Goal: Task Accomplishment & Management: Manage account settings

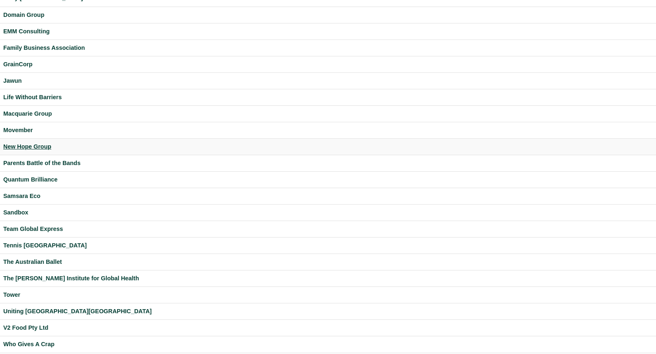
scroll to position [187, 0]
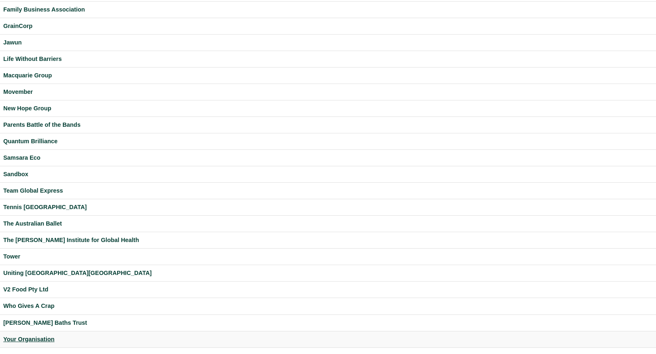
click at [21, 338] on div "Your Organisation" at bounding box center [328, 338] width 650 height 9
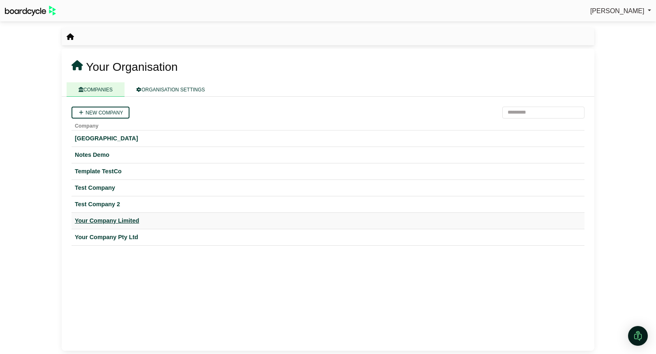
click at [109, 220] on div "Your Company Limited" at bounding box center [328, 220] width 507 height 9
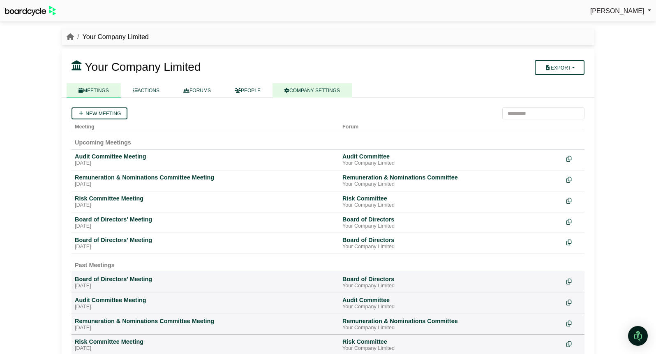
drag, startPoint x: 329, startPoint y: 88, endPoint x: 331, endPoint y: 95, distance: 7.2
click at [329, 89] on link "COMPANY SETTINGS" at bounding box center [312, 90] width 79 height 14
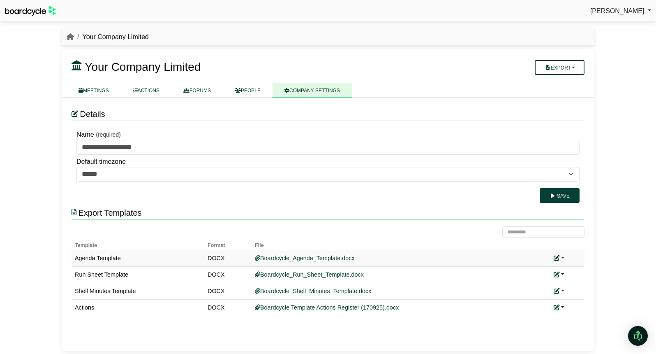
click at [563, 258] on link at bounding box center [559, 258] width 11 height 7
click at [570, 266] on link "Add custom template" at bounding box center [590, 270] width 73 height 16
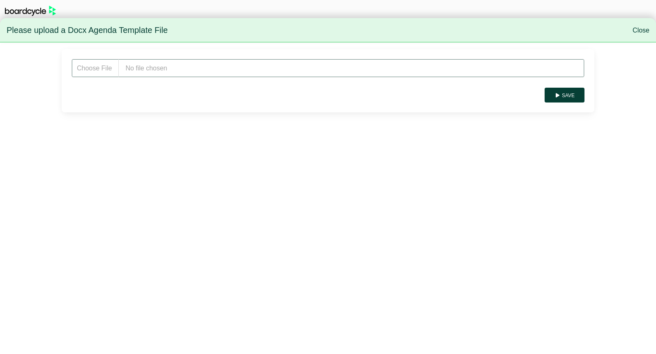
click at [206, 68] on input "file" at bounding box center [328, 68] width 513 height 19
type input "**********"
click at [576, 93] on button "Save" at bounding box center [565, 95] width 40 height 15
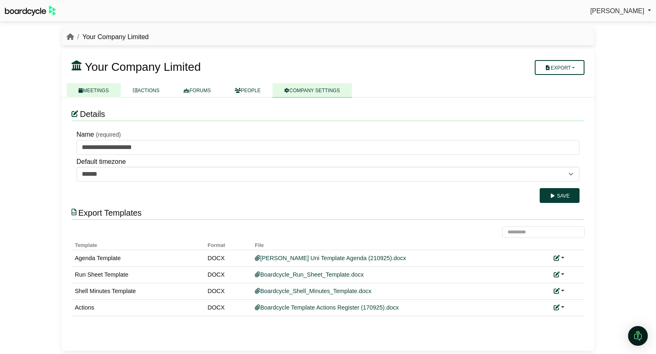
click at [93, 93] on link "MEETINGS" at bounding box center [94, 90] width 54 height 14
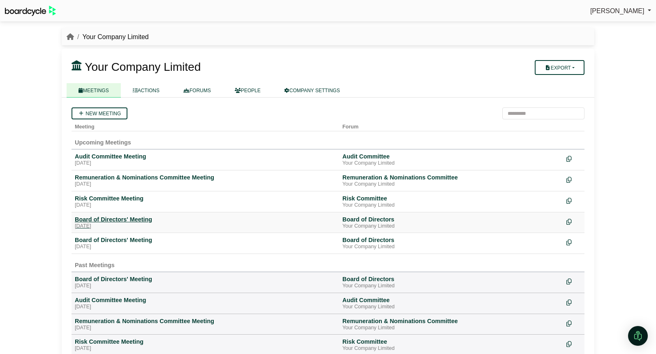
click at [120, 225] on div "[DATE]" at bounding box center [205, 226] width 261 height 7
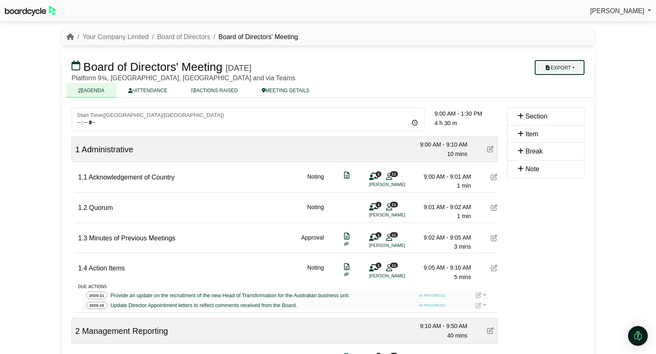
click at [572, 66] on button "Export" at bounding box center [560, 67] width 50 height 15
click at [571, 82] on link "Agenda" at bounding box center [568, 82] width 72 height 12
click at [125, 39] on link "Your Company Limited" at bounding box center [115, 36] width 66 height 7
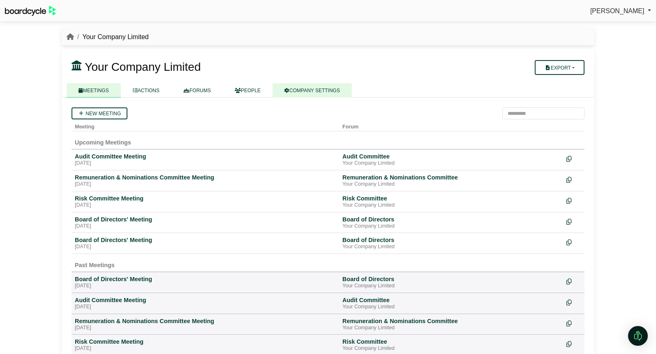
click at [305, 95] on link "COMPANY SETTINGS" at bounding box center [312, 90] width 79 height 14
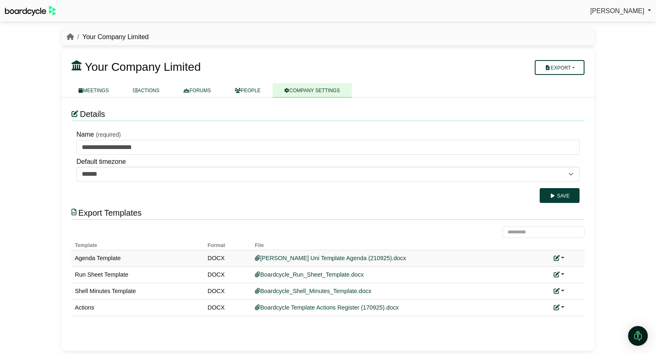
click at [562, 258] on link at bounding box center [559, 258] width 11 height 7
click at [573, 271] on link "Replace custom template" at bounding box center [596, 270] width 84 height 16
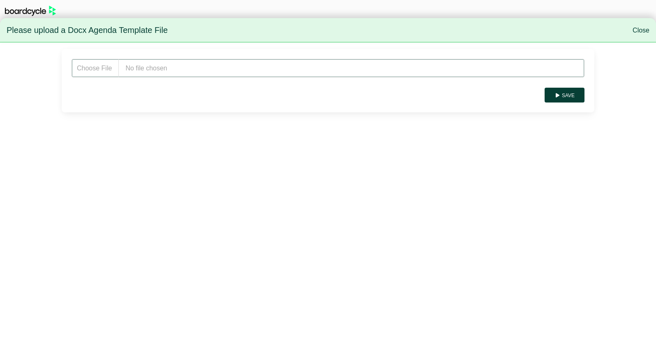
click at [196, 70] on input "file" at bounding box center [328, 68] width 513 height 19
click at [186, 69] on input "file" at bounding box center [328, 68] width 513 height 19
type input "**********"
click at [567, 92] on button "Save" at bounding box center [565, 95] width 40 height 15
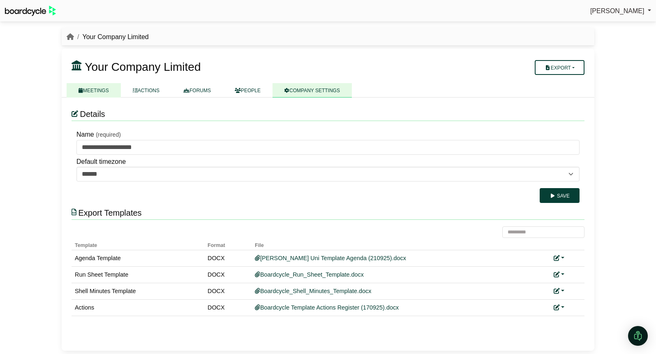
click at [99, 90] on link "MEETINGS" at bounding box center [94, 90] width 54 height 14
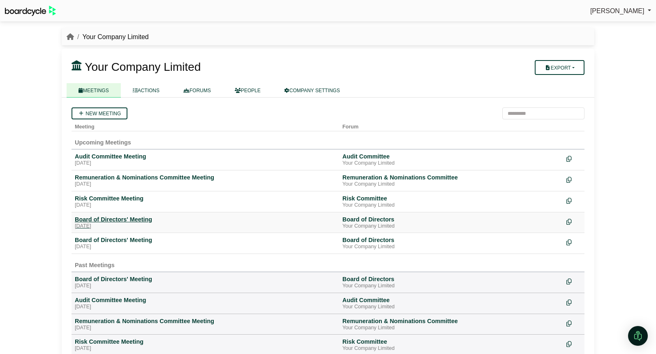
click at [106, 217] on div "Board of Directors' Meeting" at bounding box center [205, 218] width 261 height 7
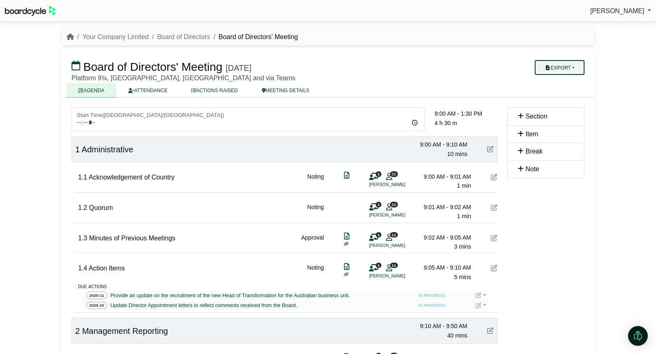
click at [577, 64] on button "Export" at bounding box center [560, 67] width 50 height 15
click at [559, 81] on link "Agenda" at bounding box center [568, 82] width 72 height 12
click at [129, 35] on link "Your Company Limited" at bounding box center [115, 36] width 66 height 7
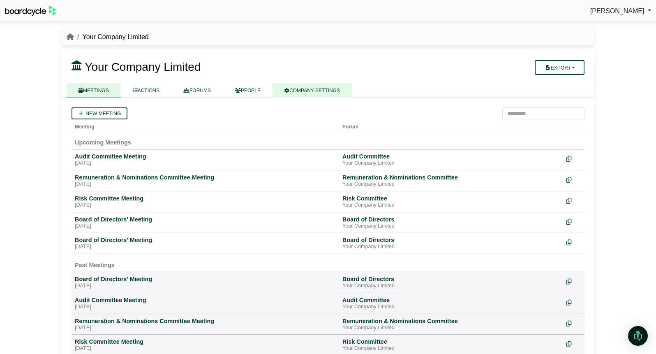
click at [326, 90] on link "COMPANY SETTINGS" at bounding box center [312, 90] width 79 height 14
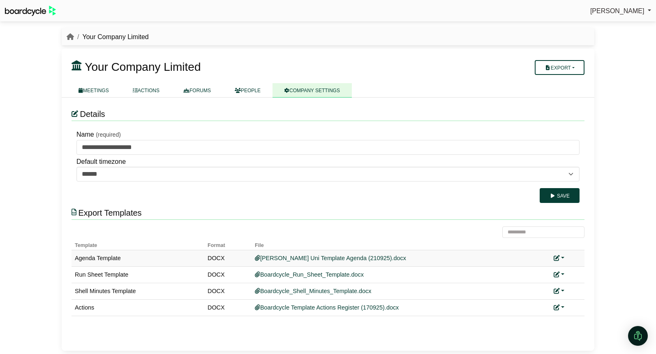
click at [565, 257] on div "Replace custom template Remove custom template" at bounding box center [568, 257] width 28 height 9
click at [564, 258] on link at bounding box center [559, 258] width 11 height 7
click at [565, 266] on link "Replace custom template" at bounding box center [596, 270] width 84 height 16
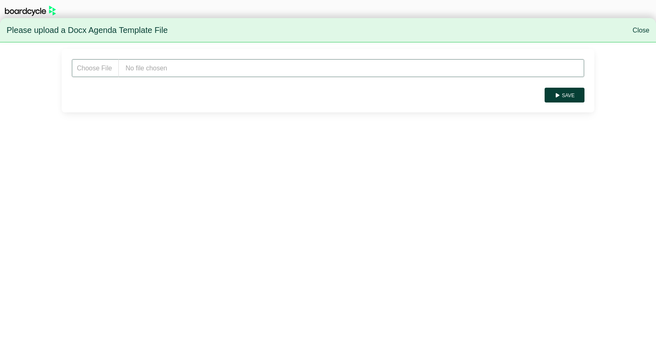
click at [291, 65] on input "file" at bounding box center [328, 68] width 513 height 19
click at [169, 64] on input "file" at bounding box center [328, 68] width 513 height 19
type input "**********"
click at [571, 96] on button "Save" at bounding box center [565, 95] width 40 height 15
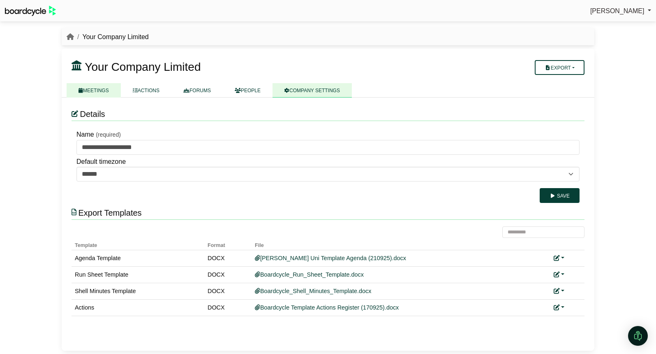
click at [97, 88] on link "MEETINGS" at bounding box center [94, 90] width 54 height 14
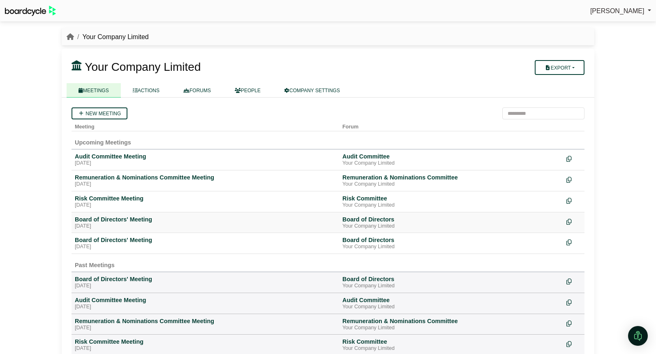
drag, startPoint x: 118, startPoint y: 224, endPoint x: 263, endPoint y: 212, distance: 145.2
click at [118, 224] on div "[DATE]" at bounding box center [205, 226] width 261 height 7
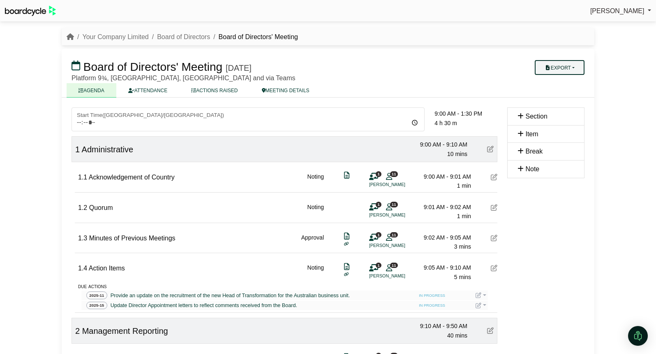
click at [578, 68] on button "Export" at bounding box center [560, 67] width 50 height 15
click at [572, 81] on link "Agenda" at bounding box center [568, 82] width 72 height 12
